Goal: Transaction & Acquisition: Book appointment/travel/reservation

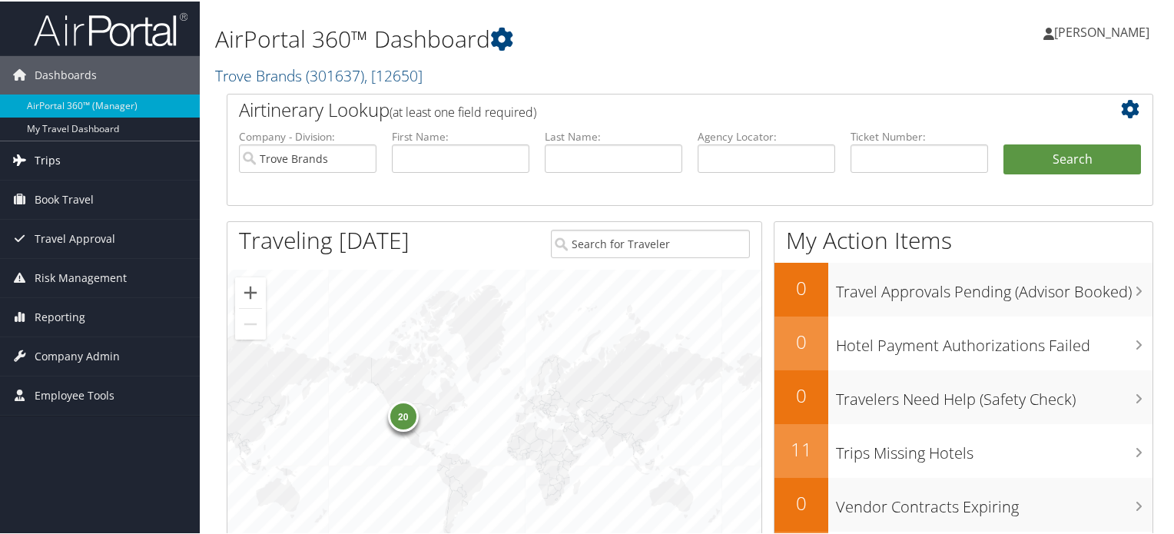
click at [107, 158] on link "Trips" at bounding box center [100, 159] width 200 height 38
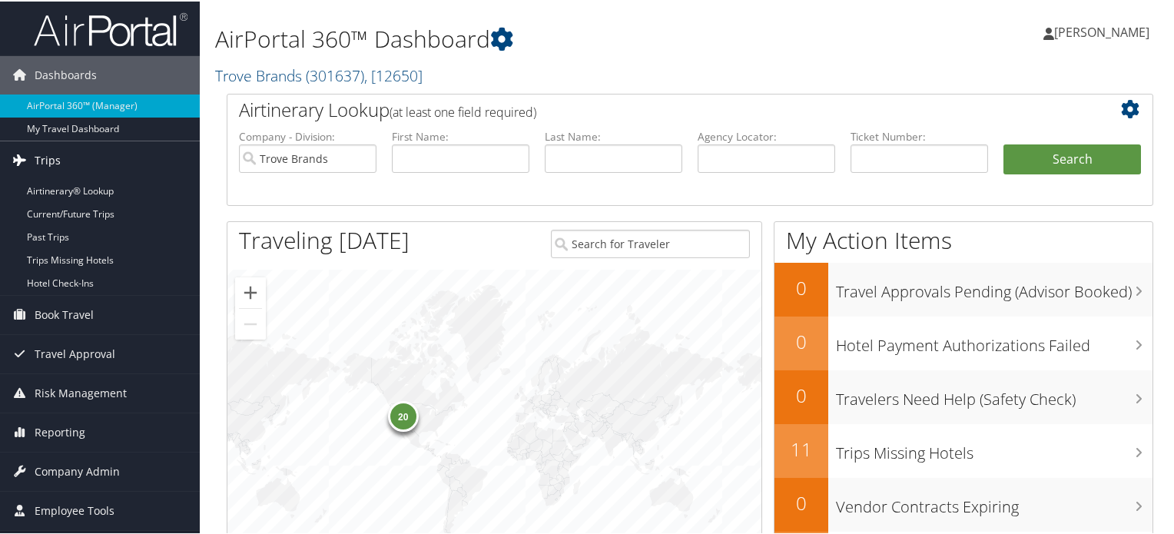
click at [83, 159] on link "Trips" at bounding box center [100, 159] width 200 height 38
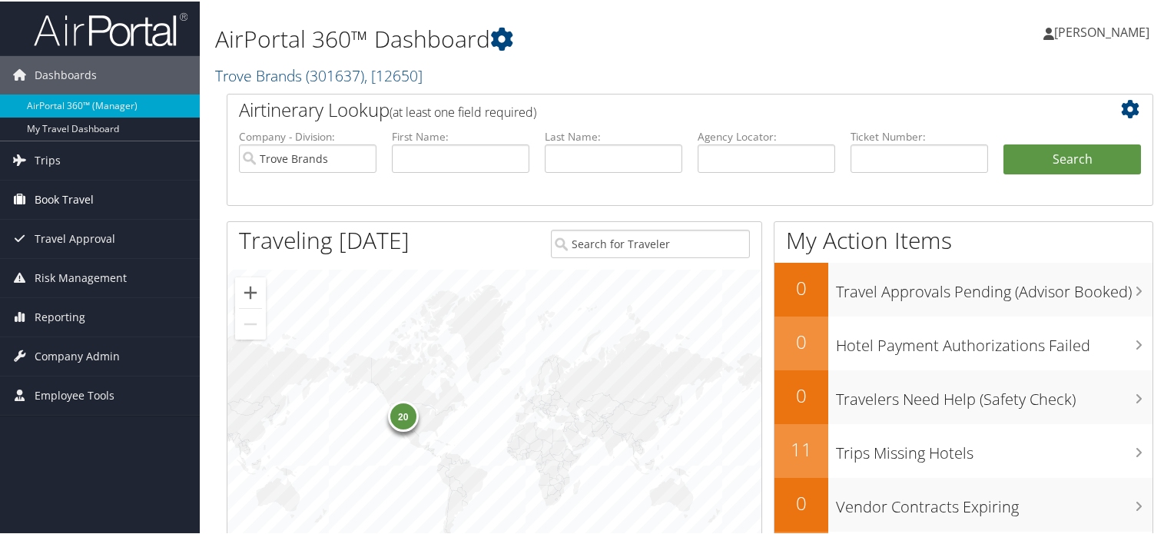
click at [81, 197] on span "Book Travel" at bounding box center [64, 198] width 59 height 38
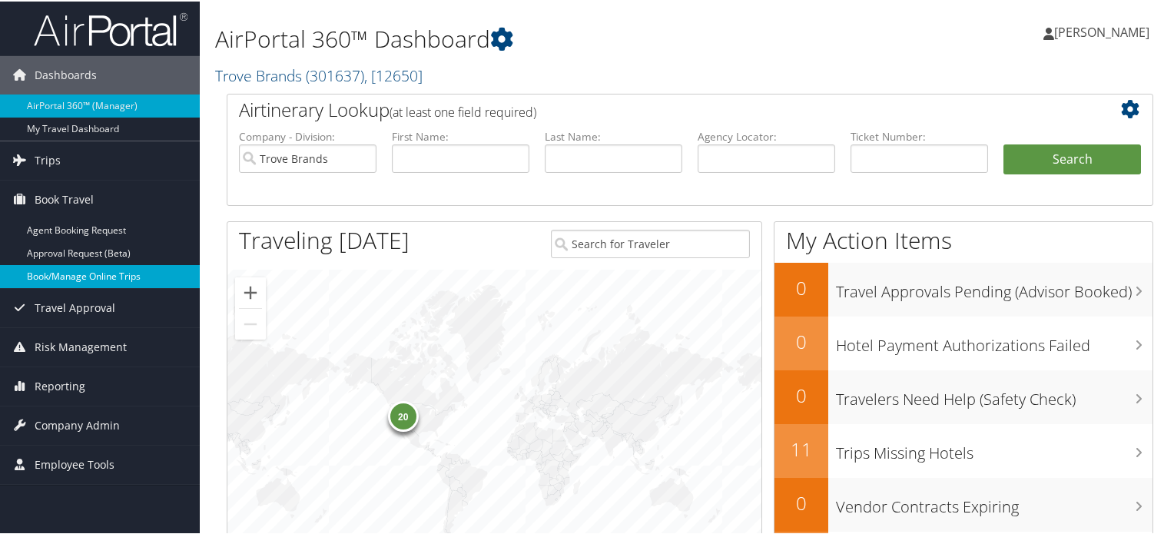
click at [82, 276] on link "Book/Manage Online Trips" at bounding box center [100, 275] width 200 height 23
